Goal: Find specific page/section: Find specific page/section

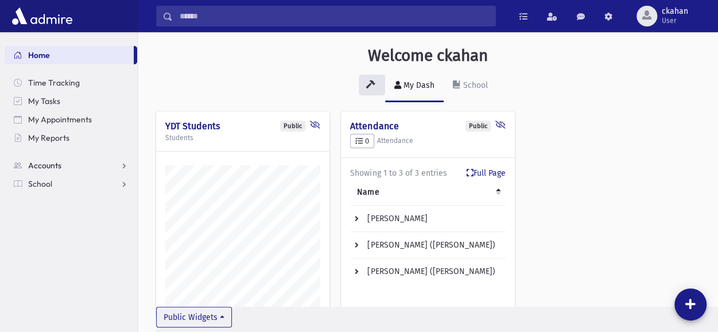
click at [102, 164] on link "Accounts" at bounding box center [71, 165] width 133 height 18
click at [55, 185] on span "Account List" at bounding box center [56, 184] width 44 height 10
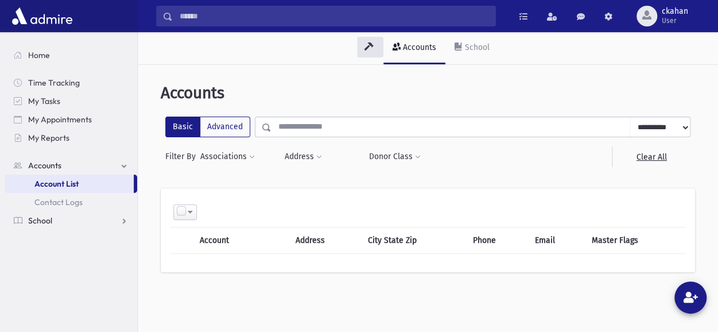
click at [72, 219] on link "School" at bounding box center [71, 220] width 133 height 18
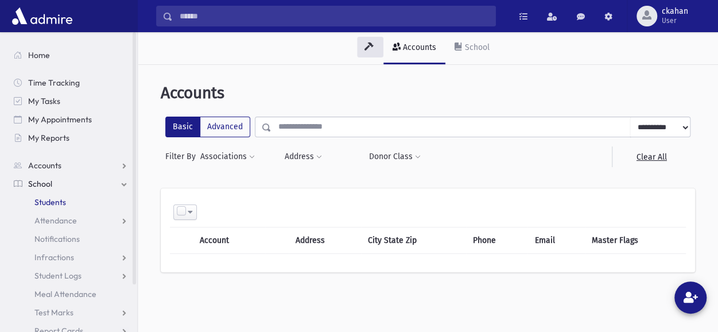
click at [64, 208] on link "Students" at bounding box center [71, 202] width 133 height 18
